Goal: Task Accomplishment & Management: Use online tool/utility

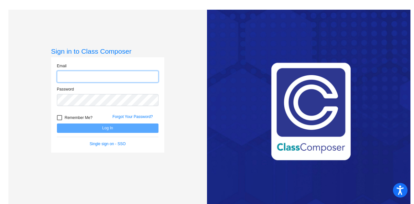
type input "[EMAIL_ADDRESS][PERSON_NAME][DOMAIN_NAME]"
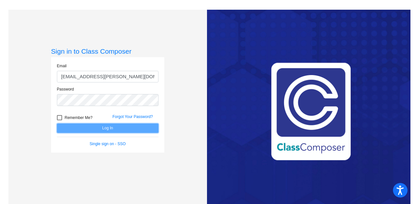
click at [102, 127] on button "Log In" at bounding box center [107, 127] width 101 height 9
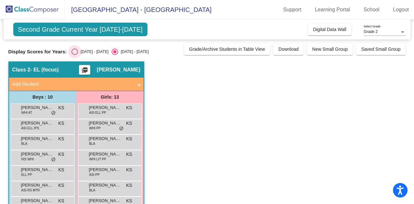
click at [72, 50] on div "Select an option" at bounding box center [74, 51] width 6 height 6
click at [74, 55] on input "[DATE] - [DATE]" at bounding box center [74, 55] width 0 height 0
radio input "true"
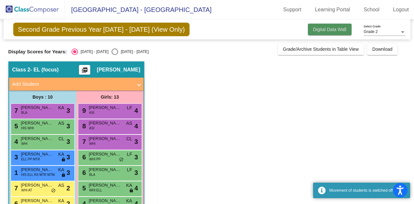
click at [329, 28] on span "Digital Data Wall" at bounding box center [329, 29] width 33 height 5
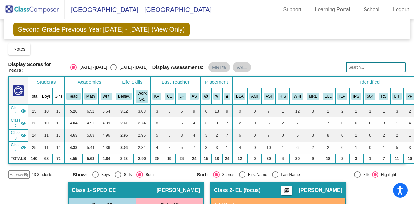
click at [305, 56] on div "Display Scores for Years: [DATE] - [DATE] [DATE] - [DATE] Grade/Archive Student…" at bounding box center [206, 110] width 397 height 135
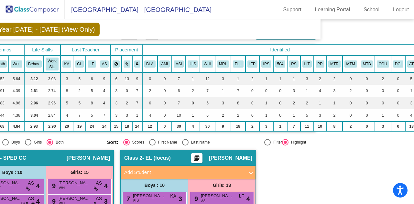
scroll to position [32, 90]
click at [270, 141] on div "Filter" at bounding box center [275, 142] width 11 height 6
click at [267, 145] on input "Filter" at bounding box center [267, 145] width 0 height 0
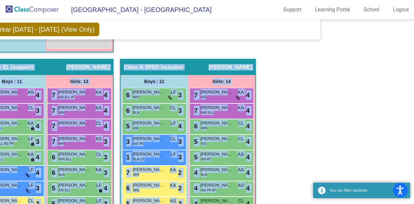
drag, startPoint x: 275, startPoint y: 200, endPoint x: 202, endPoint y: 205, distance: 73.2
click at [202, 204] on html "Accessibility Screen-Reader Guide, Feedback, and Issue Reporting | New window […" at bounding box center [207, 102] width 414 height 204
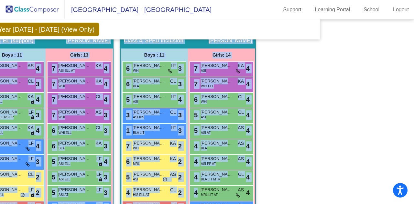
click at [323, 122] on mat-sidenav-content "Grade 2 Select Grade Second Grade Previous Year [DATE] - [DATE] (View Only) Add…" at bounding box center [207, 111] width 414 height 185
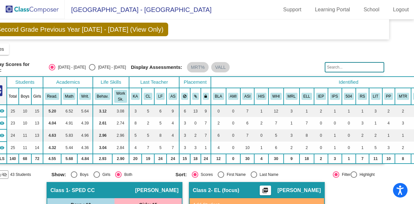
scroll to position [0, 0]
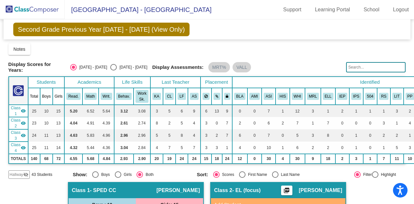
click at [368, 172] on div "Filter" at bounding box center [365, 175] width 11 height 6
click at [357, 178] on input "Filter" at bounding box center [357, 178] width 0 height 0
radio input "true"
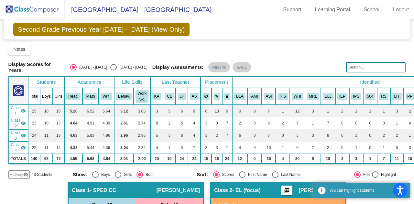
click at [374, 173] on div at bounding box center [375, 174] width 6 height 6
click at [375, 178] on input "Highlight" at bounding box center [375, 178] width 0 height 0
radio input "true"
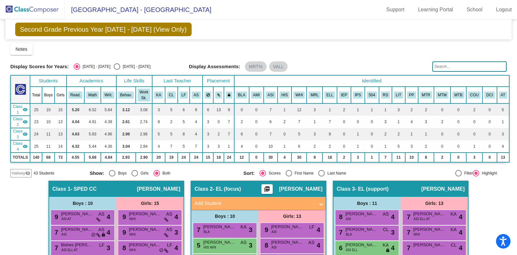
drag, startPoint x: 295, startPoint y: 2, endPoint x: 37, endPoint y: 218, distance: 336.2
